Goal: Task Accomplishment & Management: Use online tool/utility

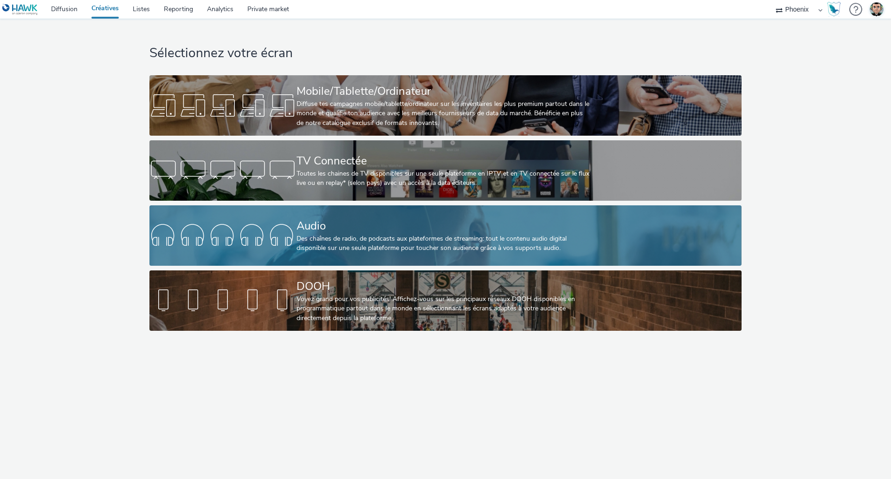
click at [246, 256] on link "Audio Des chaînes de radio, de podcasts aux plateformes de streaming: tout le c…" at bounding box center [445, 235] width 592 height 60
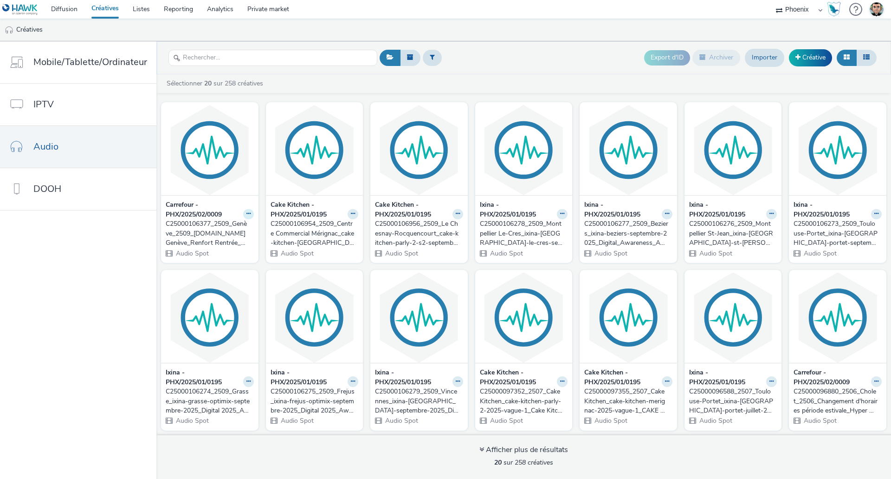
click at [243, 214] on button at bounding box center [248, 214] width 11 height 11
click at [220, 278] on link "Archiver" at bounding box center [219, 286] width 70 height 19
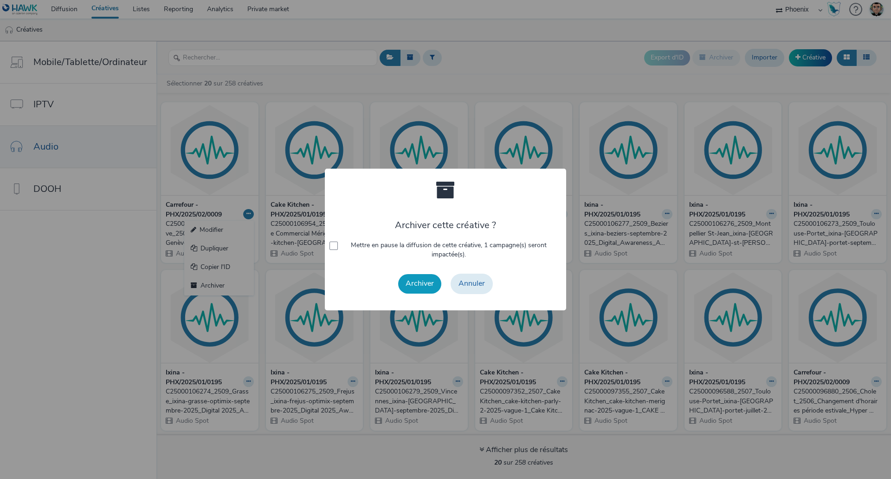
click at [412, 280] on button "Archiver" at bounding box center [419, 283] width 43 height 19
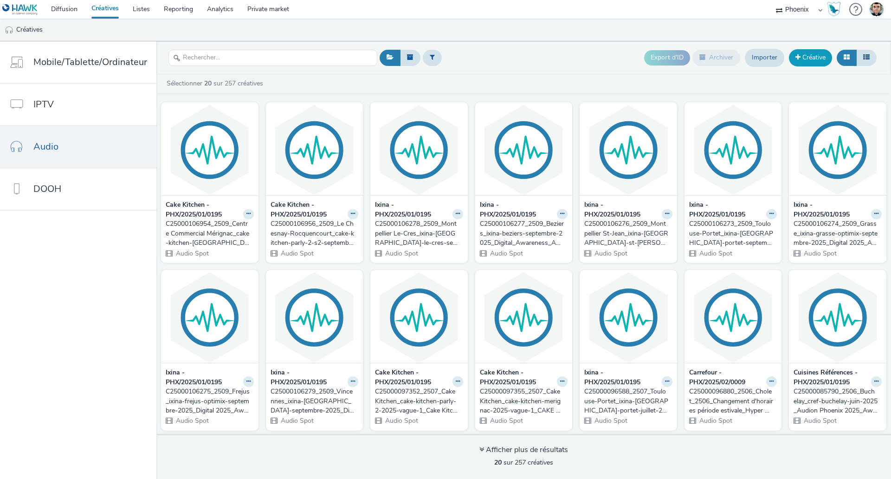
click at [799, 59] on span at bounding box center [798, 57] width 5 height 6
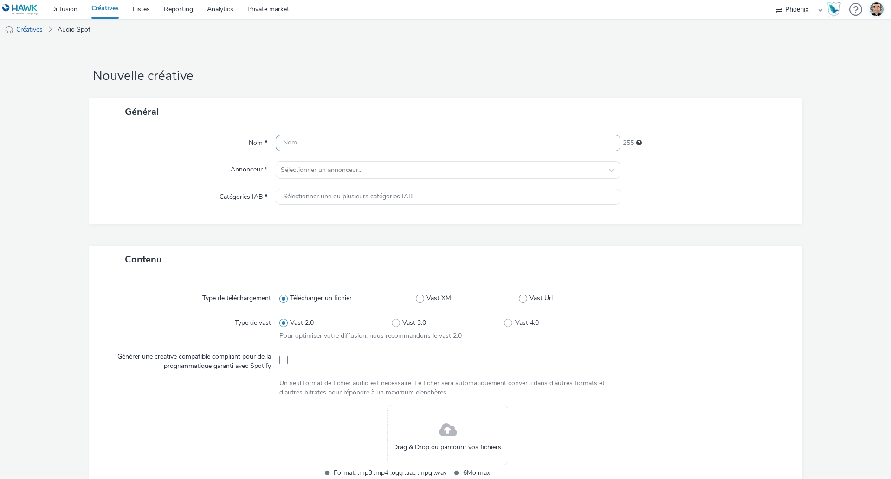
click at [365, 143] on input "text" at bounding box center [448, 143] width 345 height 16
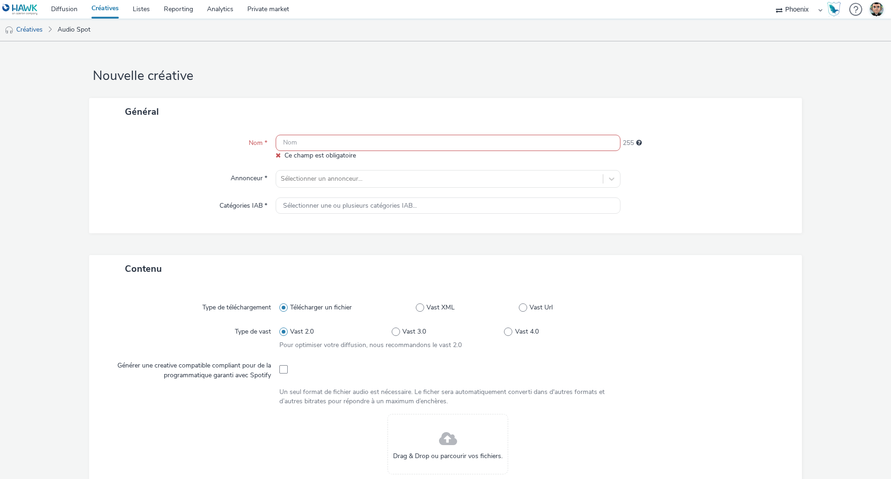
paste input "C25000106377_2509_Genève_2509_[DOMAIN_NAME] Genève_Renfort Rentrée_Audio Digita…"
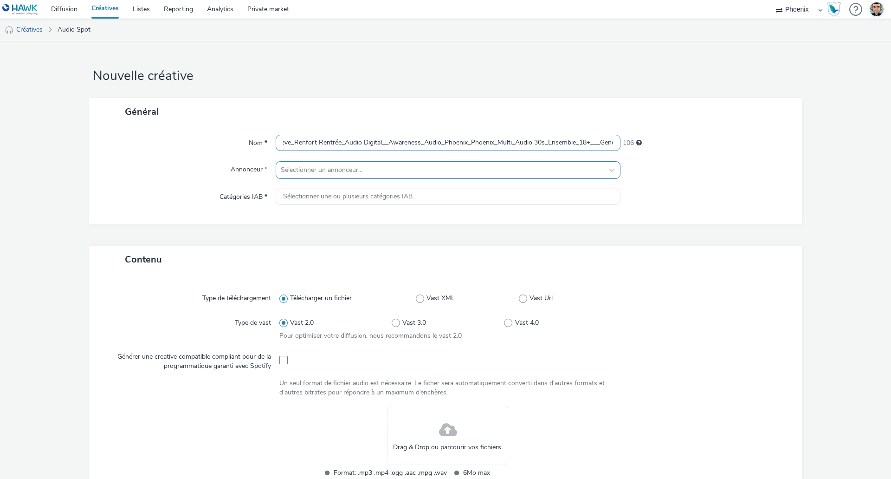
type input "C25000106377_2509_Genève_2509_[DOMAIN_NAME] Genève_Renfort Rentrée_Audio Digita…"
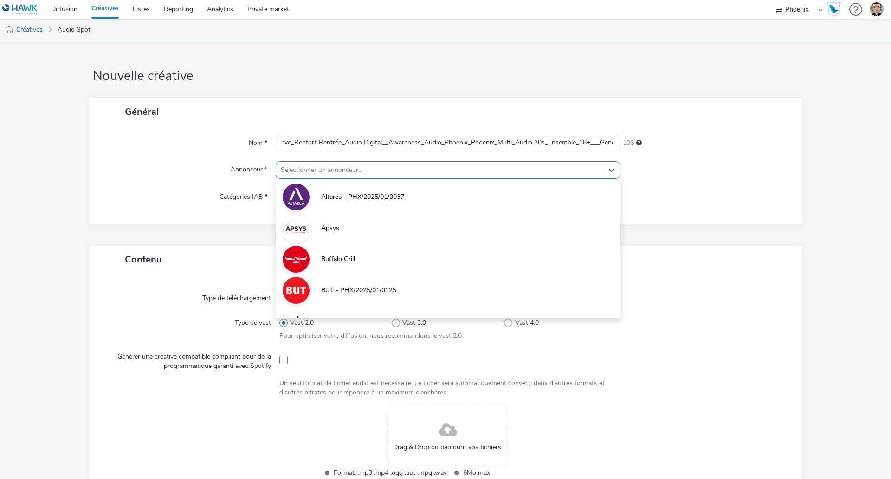
click at [317, 175] on div at bounding box center [440, 169] width 318 height 11
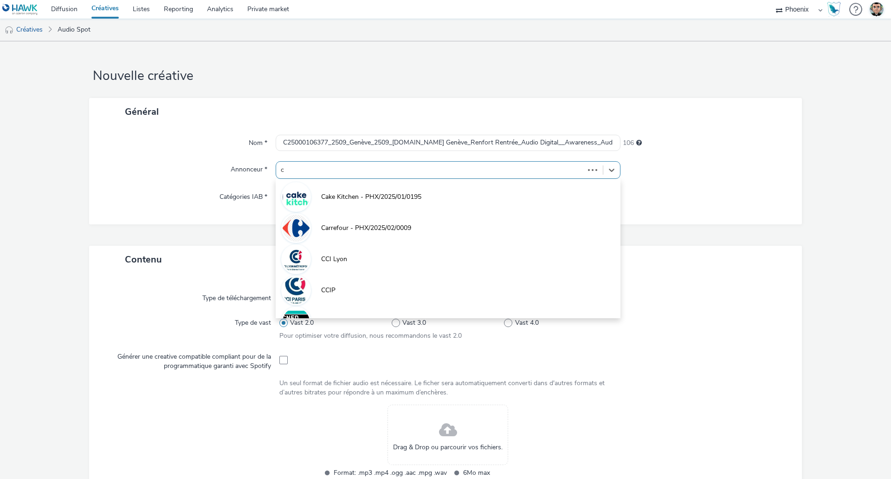
type input "ca"
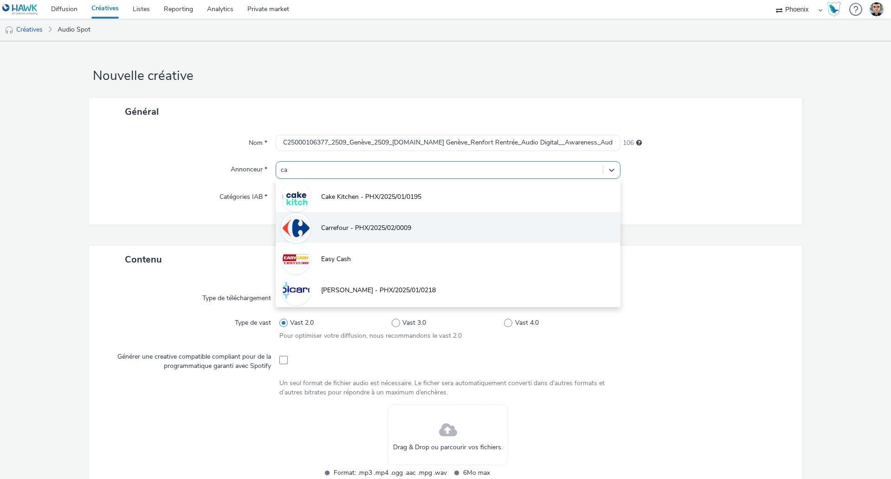
click at [357, 224] on span "Carrefour - PHX/2025/02/0009" at bounding box center [366, 227] width 90 height 9
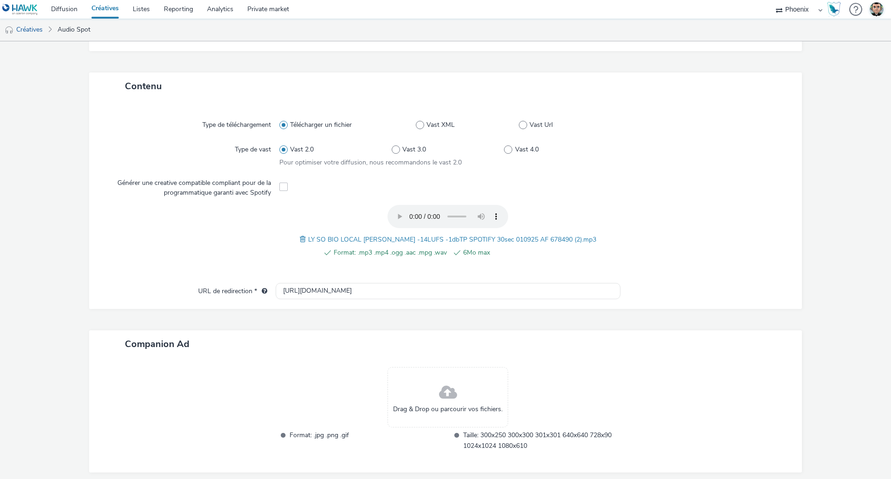
scroll to position [218, 0]
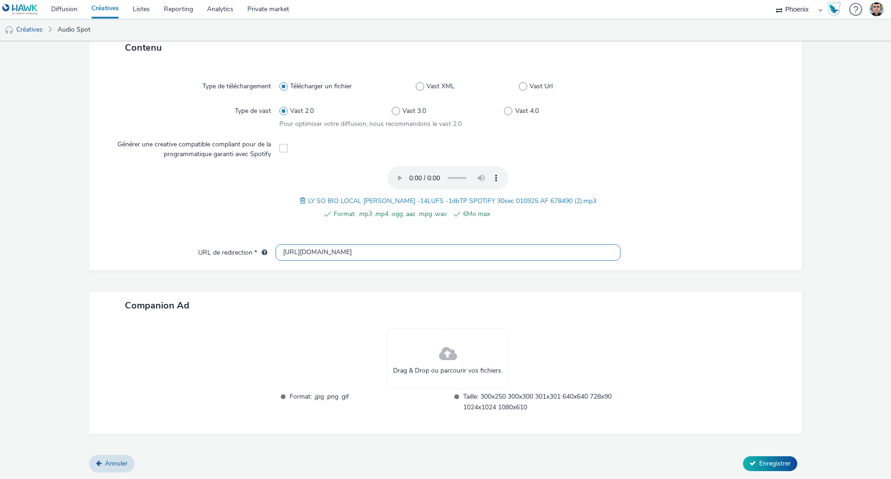
click at [469, 251] on input "[URL][DOMAIN_NAME]" at bounding box center [448, 252] width 345 height 16
paste input "s://[DOMAIN_NAME][URL]"
type input "[URL][DOMAIN_NAME]"
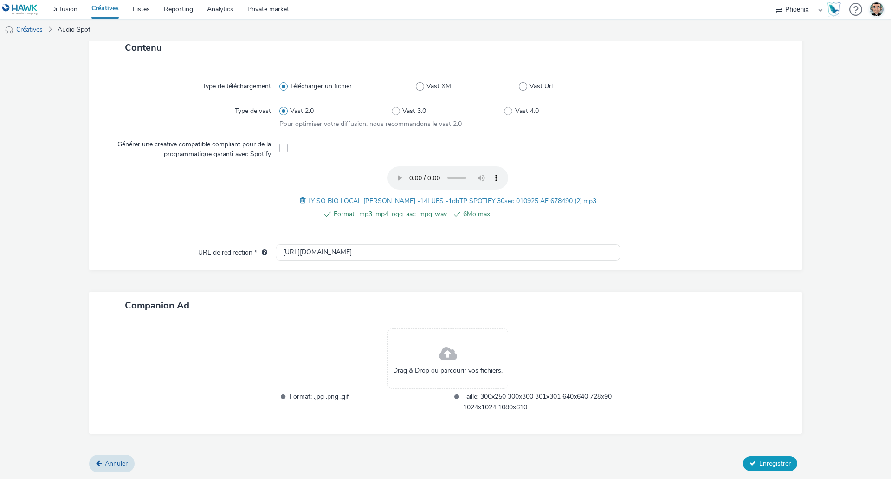
click at [752, 458] on button "Enregistrer" at bounding box center [770, 463] width 54 height 15
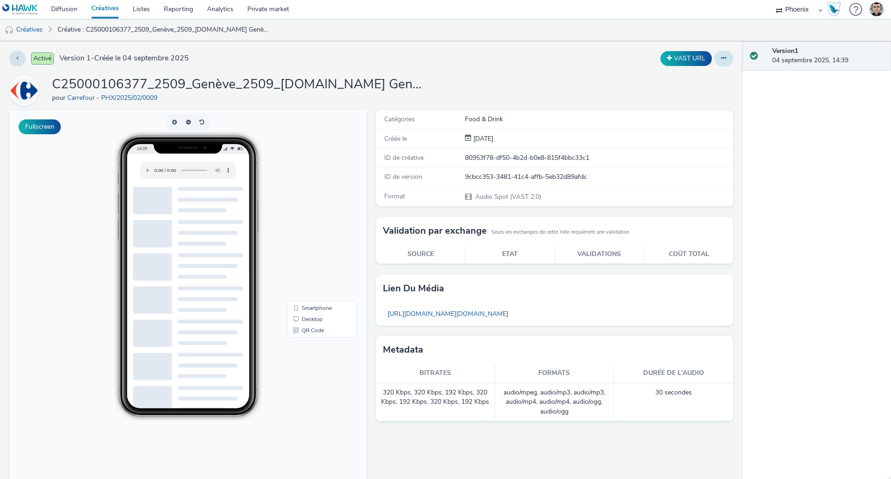
click at [721, 55] on icon at bounding box center [723, 58] width 5 height 6
click at [499, 63] on div "VAST URL" at bounding box center [589, 59] width 290 height 16
click at [63, 10] on link "Diffusion" at bounding box center [64, 9] width 40 height 19
